Goal: Information Seeking & Learning: Check status

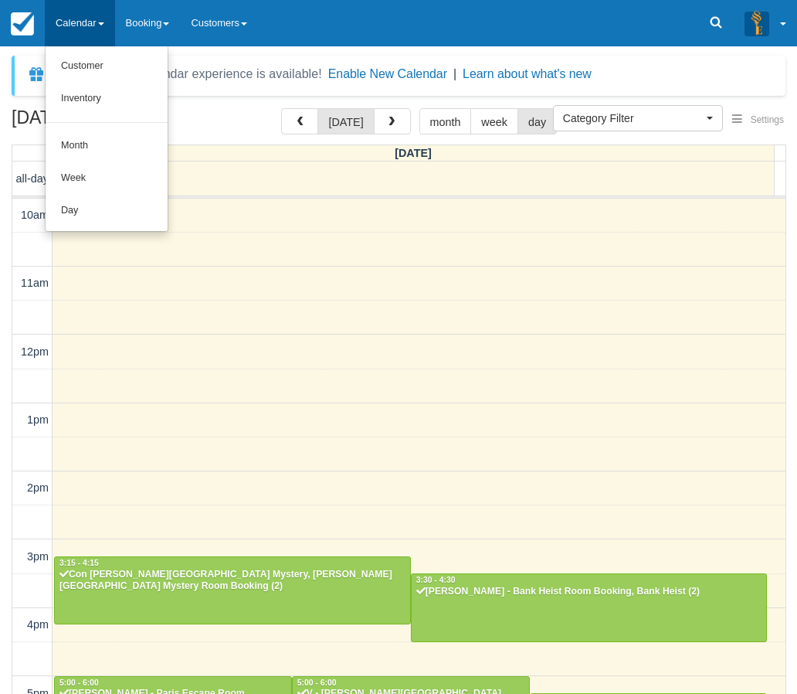
select select
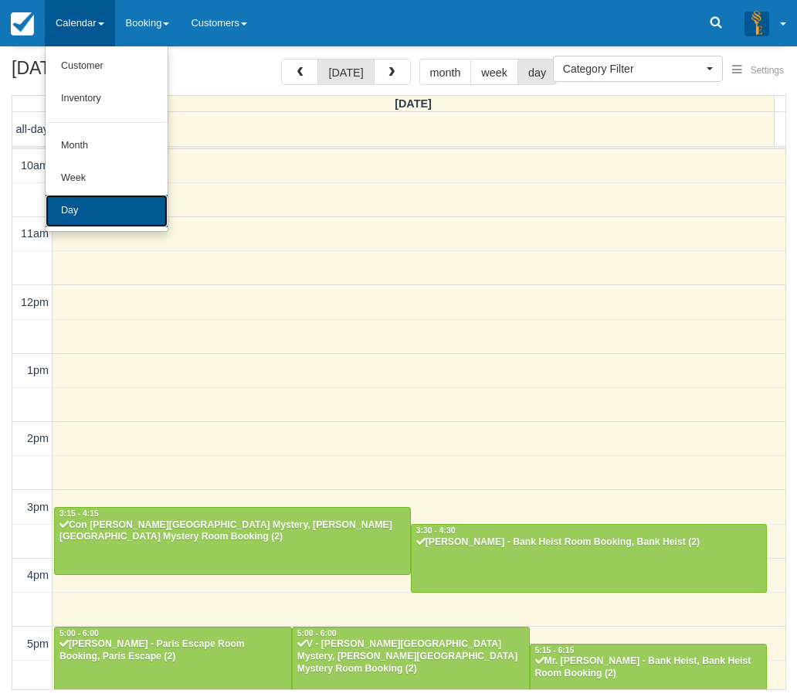
click at [91, 211] on link "Day" at bounding box center [107, 211] width 122 height 32
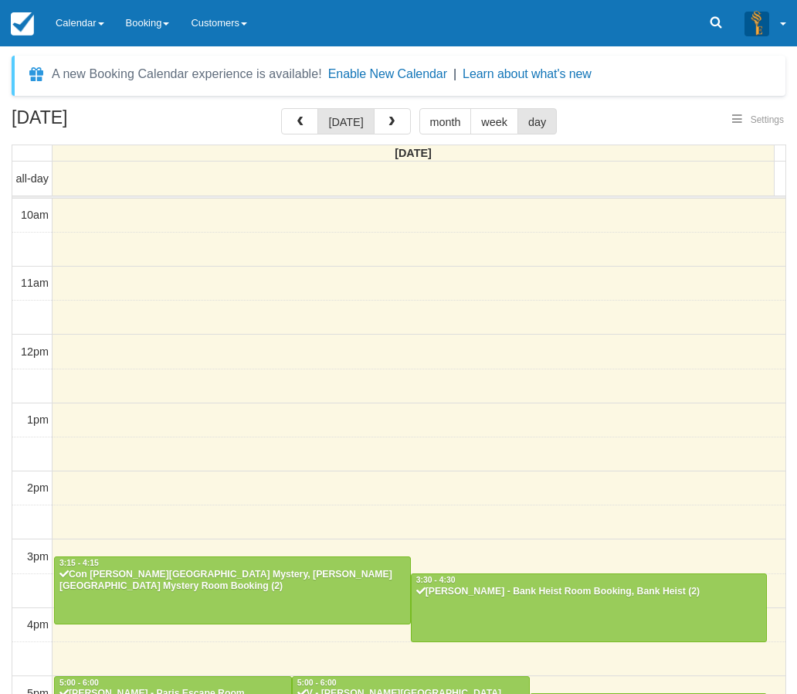
select select
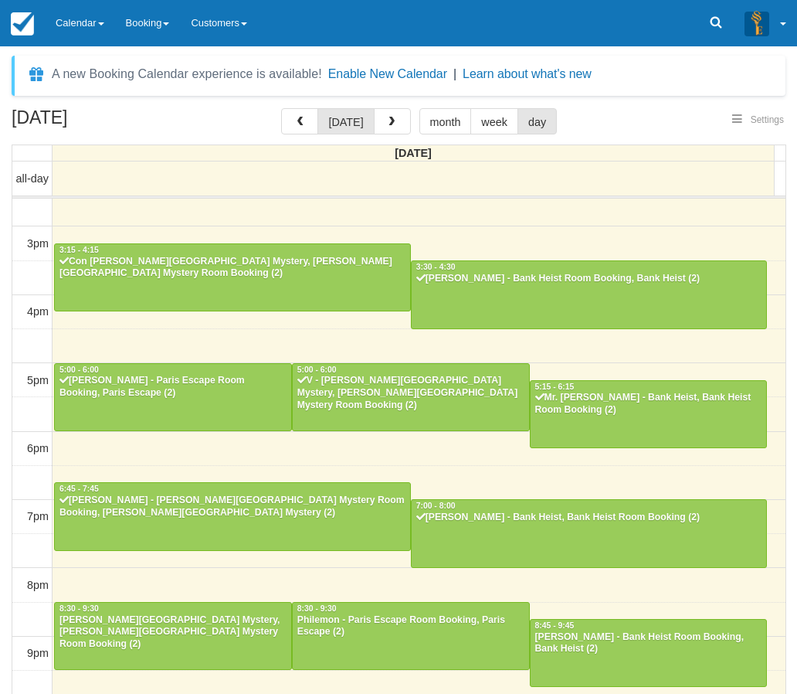
select select
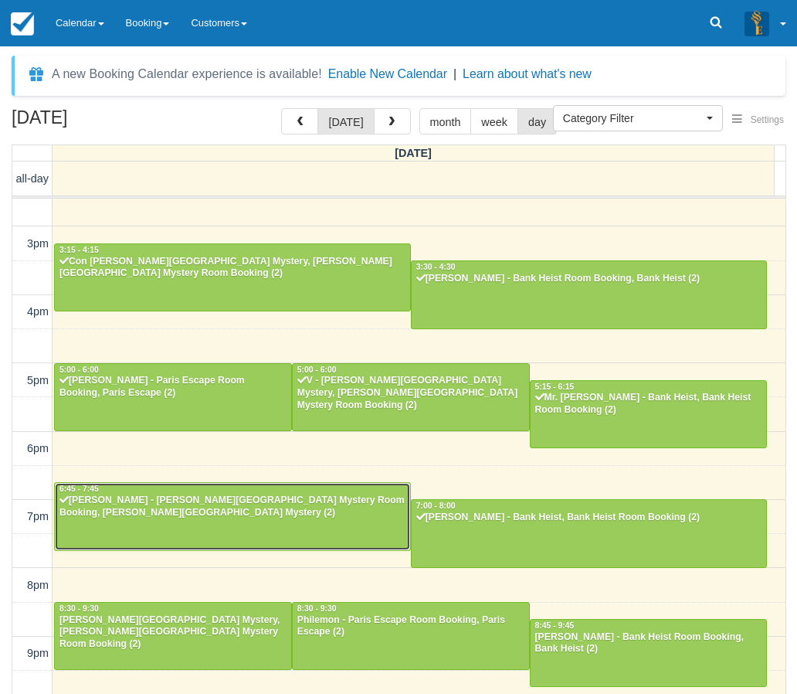
click at [156, 524] on div at bounding box center [232, 516] width 355 height 66
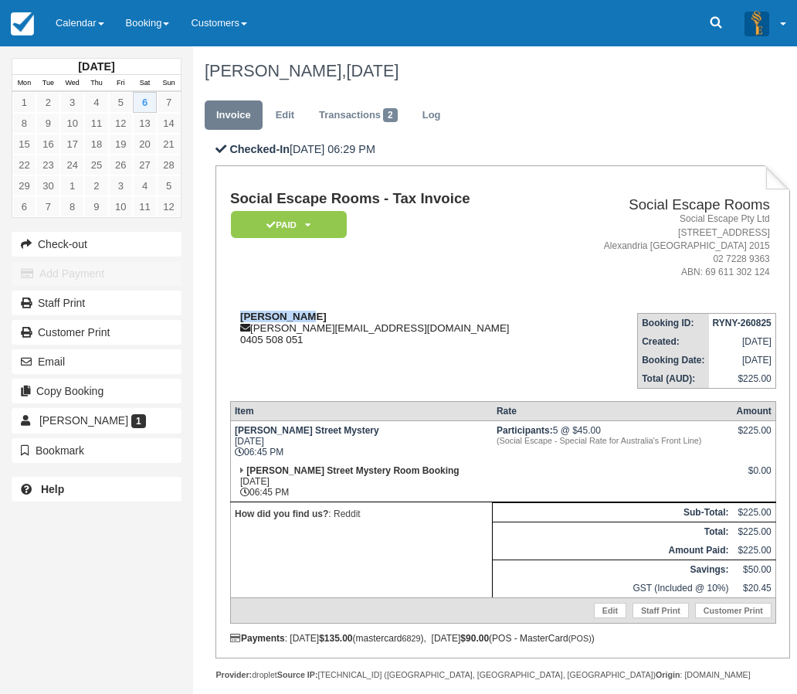
drag, startPoint x: 309, startPoint y: 320, endPoint x: 239, endPoint y: 316, distance: 70.4
click at [239, 316] on div "[PERSON_NAME] [PERSON_NAME][EMAIL_ADDRESS][DOMAIN_NAME] 0405 508 051" at bounding box center [396, 327] width 333 height 35
copy strong "David Hodge"
click at [83, 23] on link "Calendar" at bounding box center [80, 23] width 70 height 46
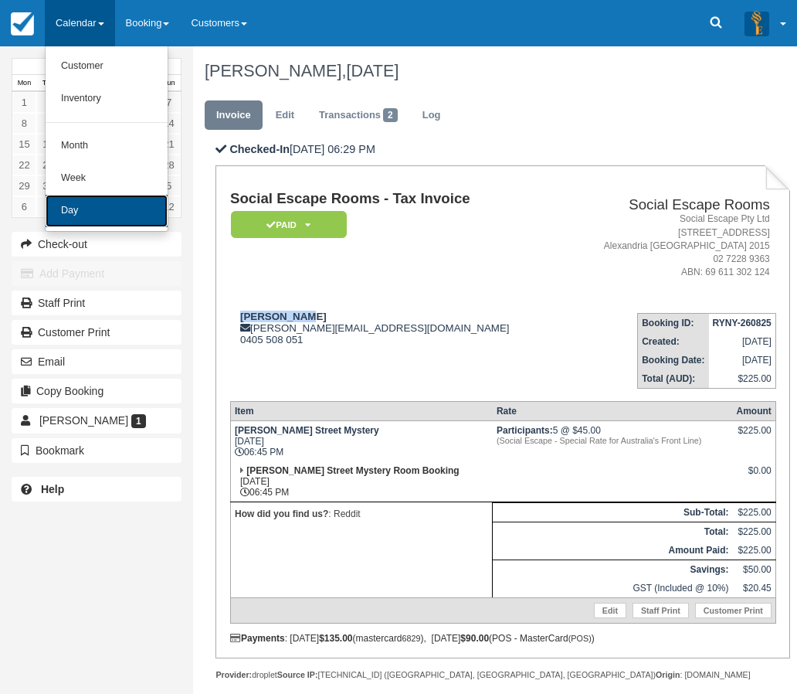
click at [86, 209] on link "Day" at bounding box center [107, 211] width 122 height 32
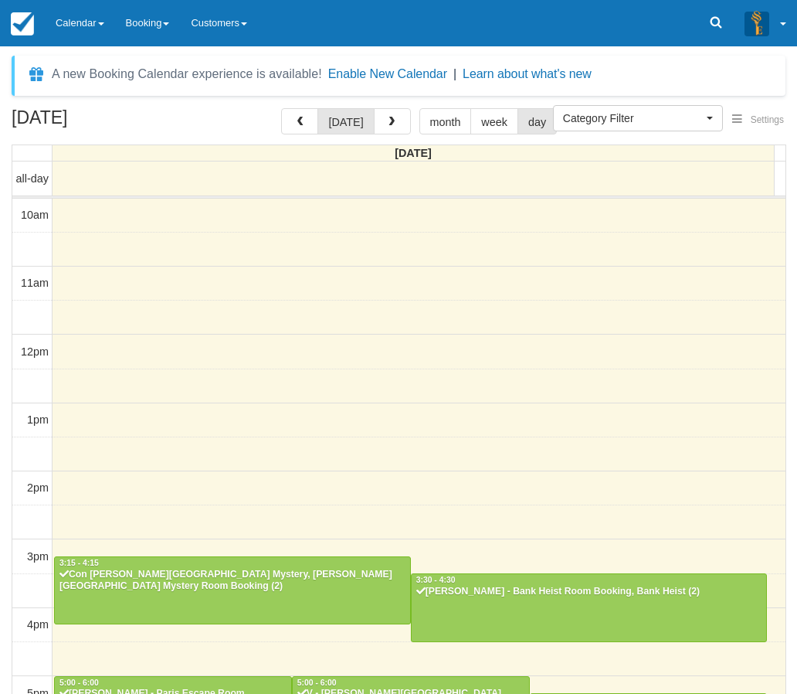
select select
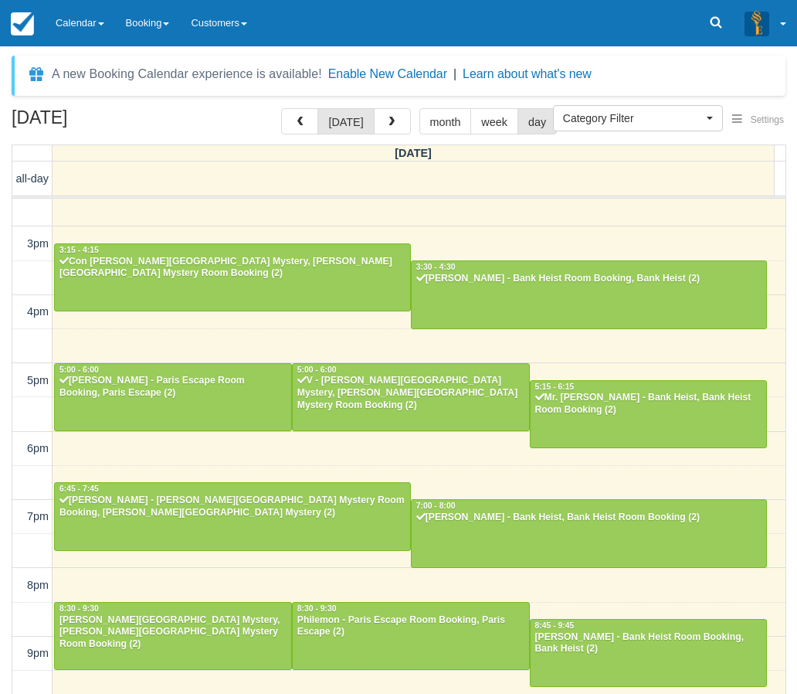
scroll to position [312, 0]
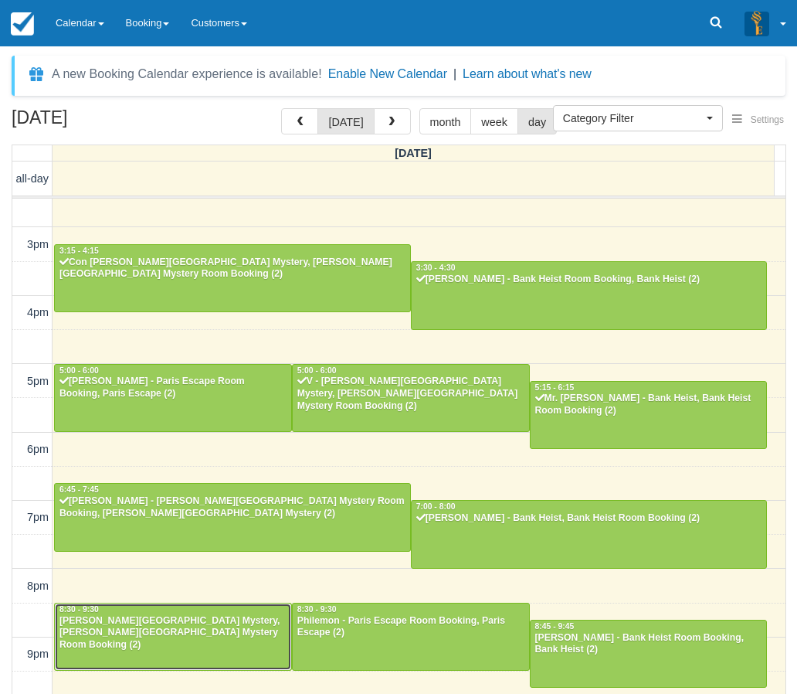
click at [139, 628] on div "[PERSON_NAME][GEOGRAPHIC_DATA] Mystery, [PERSON_NAME][GEOGRAPHIC_DATA] Mystery …" at bounding box center [173, 633] width 229 height 37
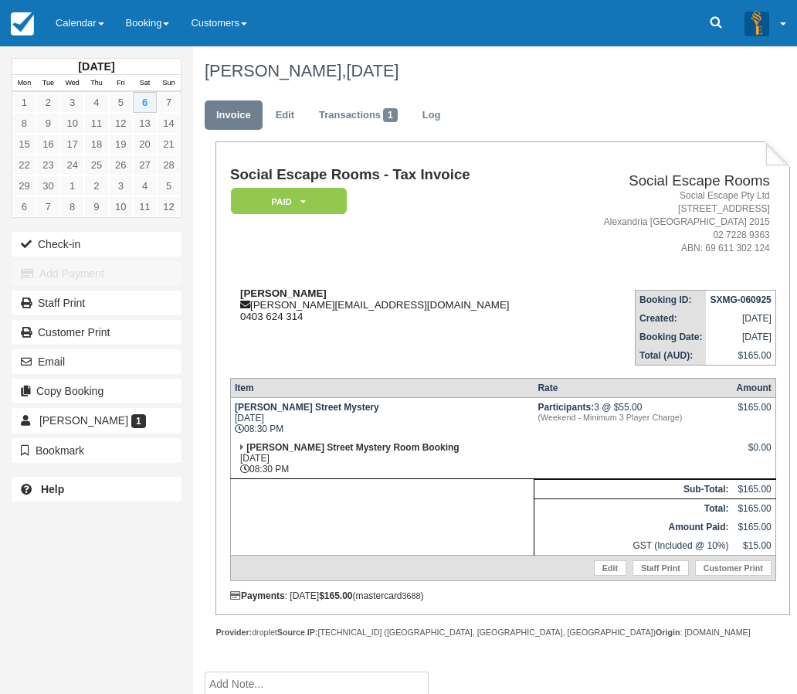
drag, startPoint x: 334, startPoint y: 293, endPoint x: 242, endPoint y: 295, distance: 91.9
click at [242, 295] on div "Michael Georgei michael_georgei@hotmail.com 0403 624 314" at bounding box center [396, 304] width 333 height 35
copy strong "Michael Georgei"
click at [9, 593] on div "September 2025 Mon Tue Wed Thu Fri Sat Sun 1 2 3 4 5 6 7 8 9 10 11 12 13 14 15 …" at bounding box center [96, 347] width 193 height 694
click at [56, 20] on link "Calendar" at bounding box center [80, 23] width 70 height 46
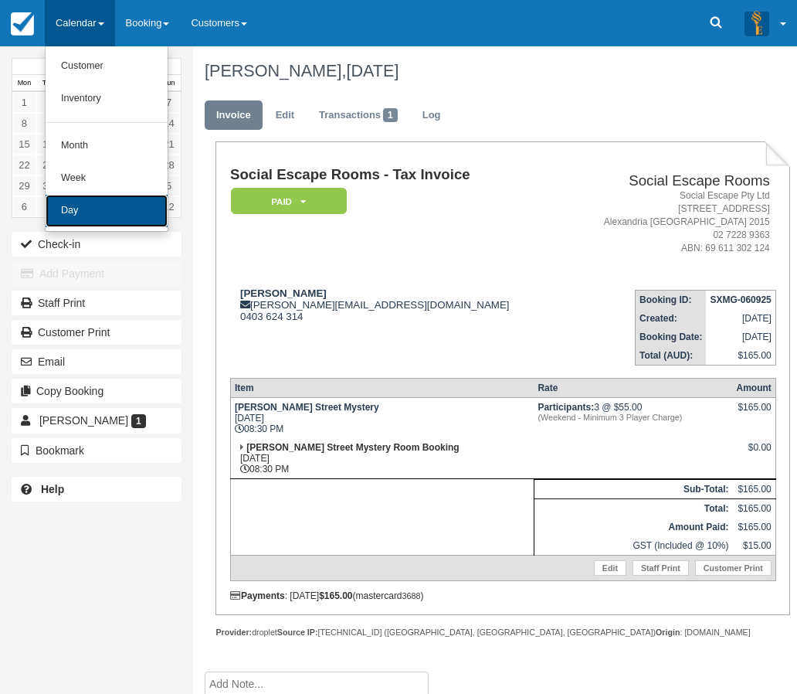
click at [77, 205] on link "Day" at bounding box center [107, 211] width 122 height 32
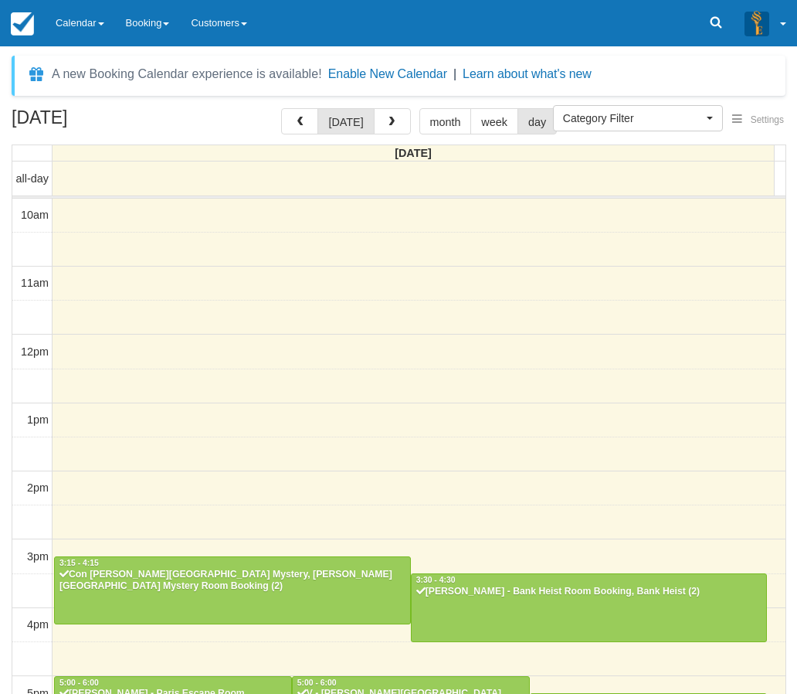
select select
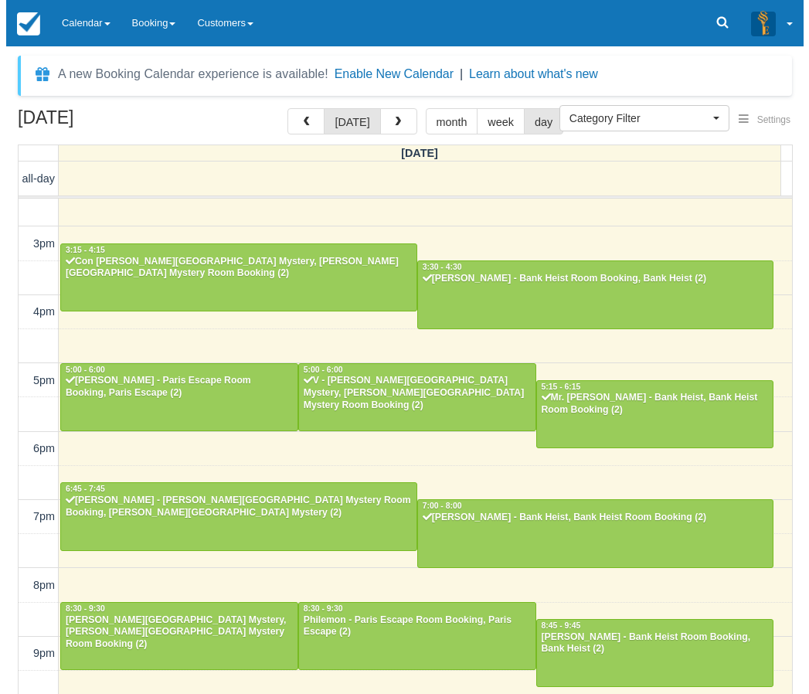
scroll to position [312, 0]
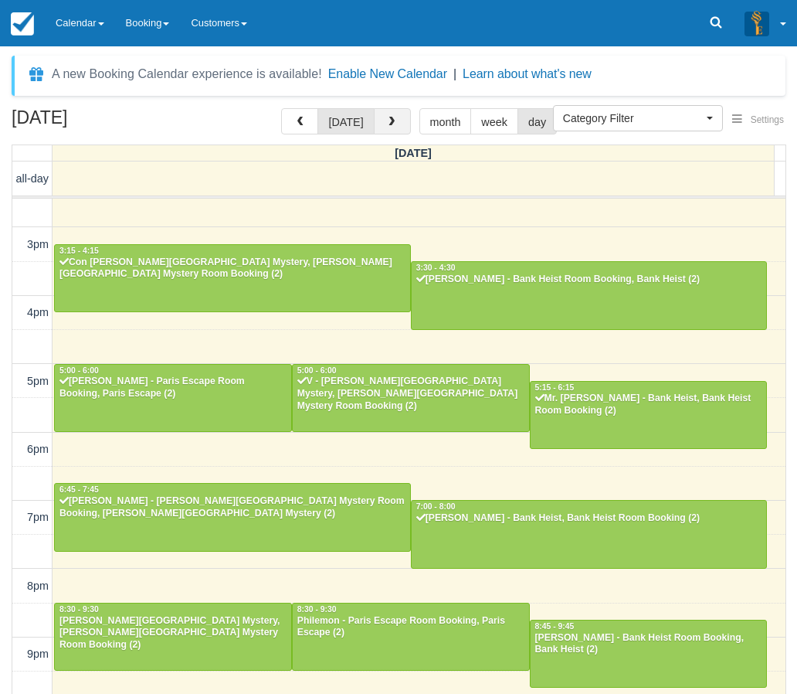
click at [393, 120] on span "button" at bounding box center [391, 122] width 11 height 11
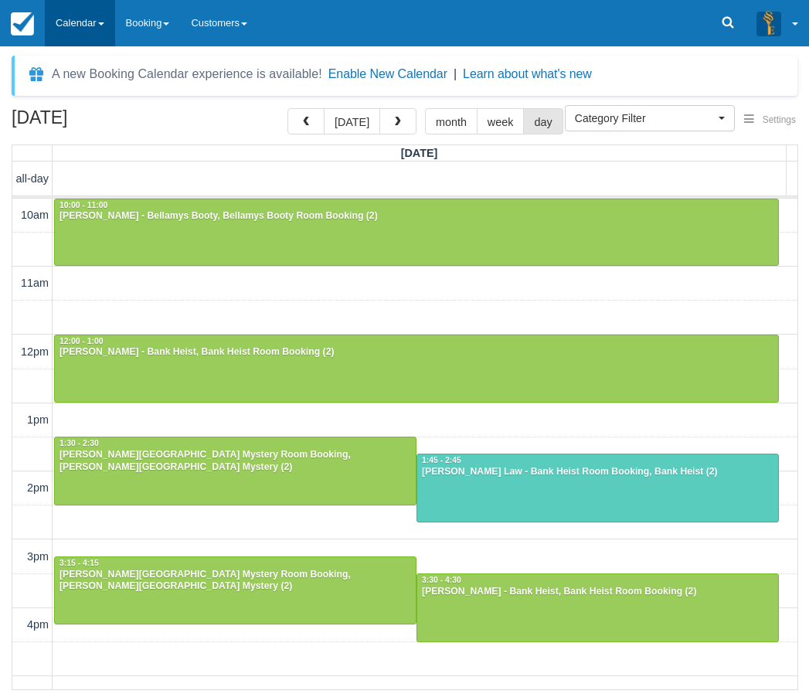
click at [87, 19] on link "Calendar" at bounding box center [80, 23] width 70 height 46
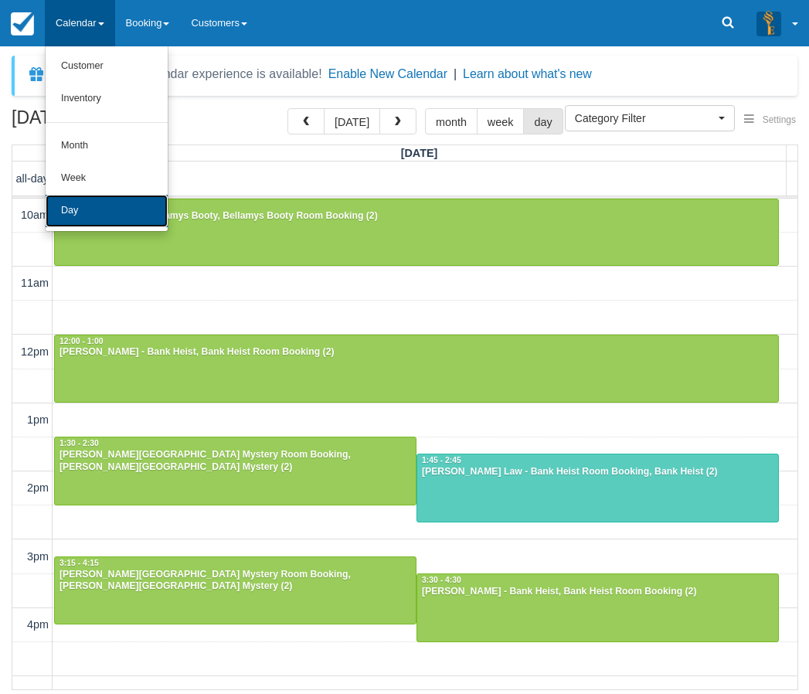
click at [69, 208] on link "Day" at bounding box center [107, 211] width 122 height 32
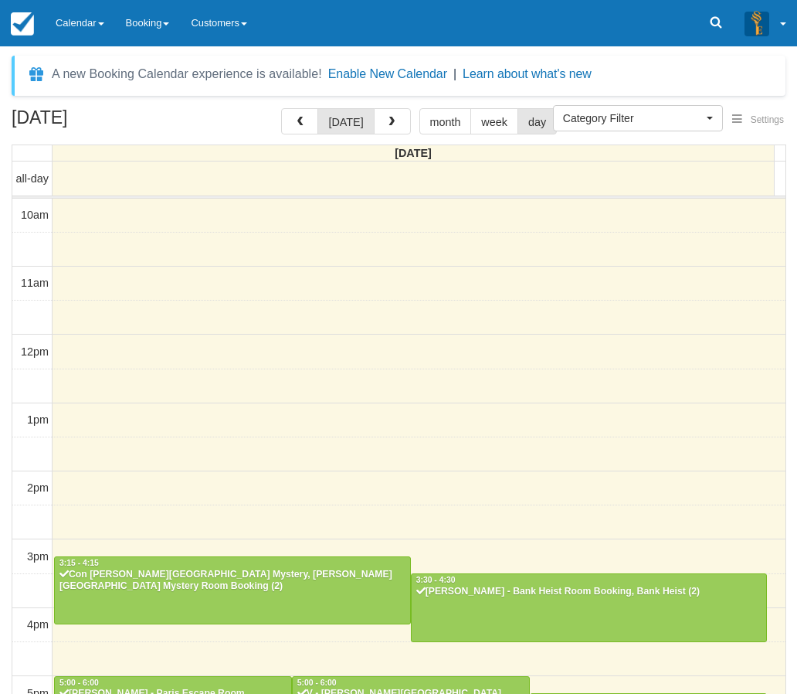
select select
